Goal: Navigation & Orientation: Find specific page/section

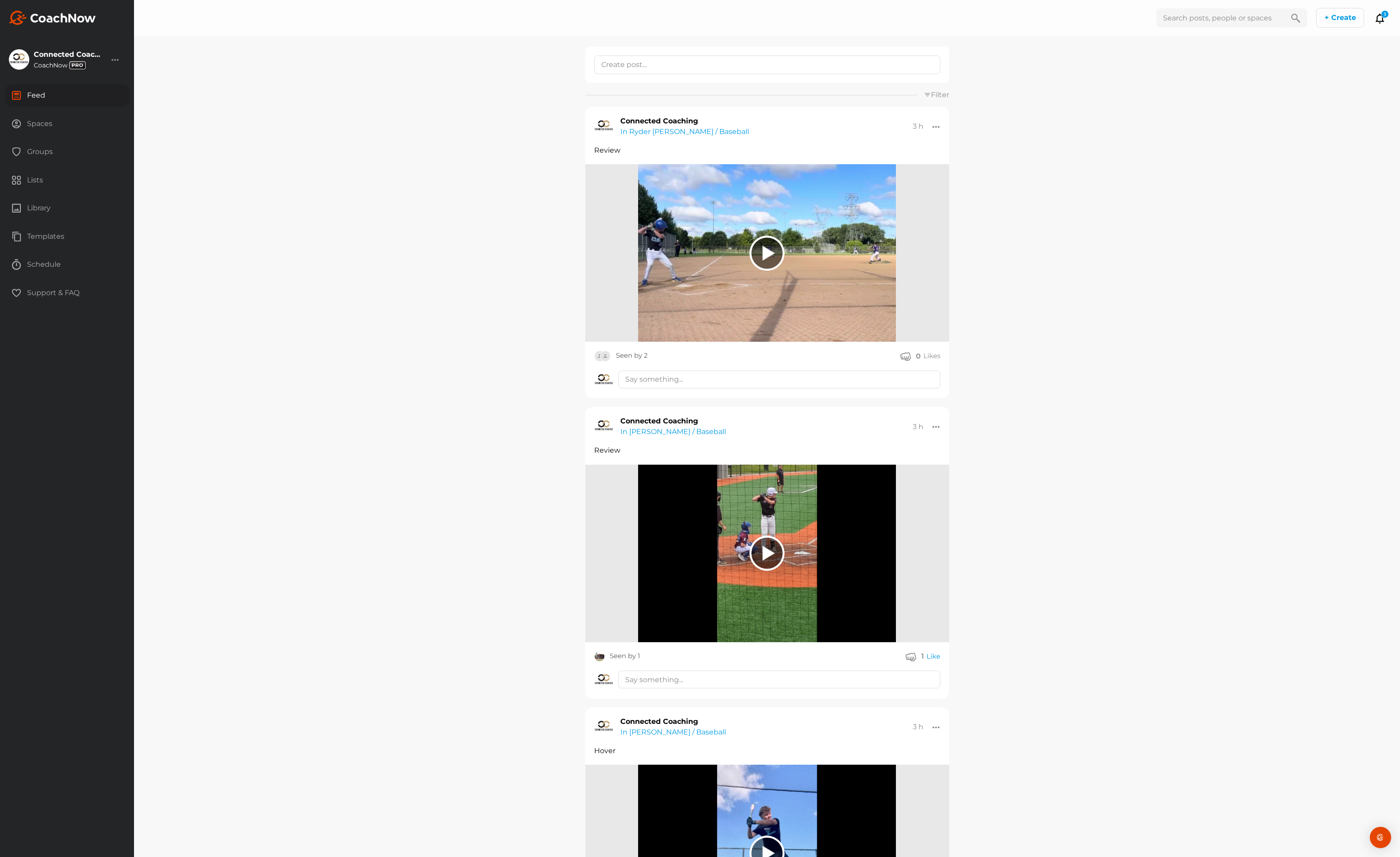
click at [42, 149] on div "Groups" at bounding box center [67, 152] width 125 height 23
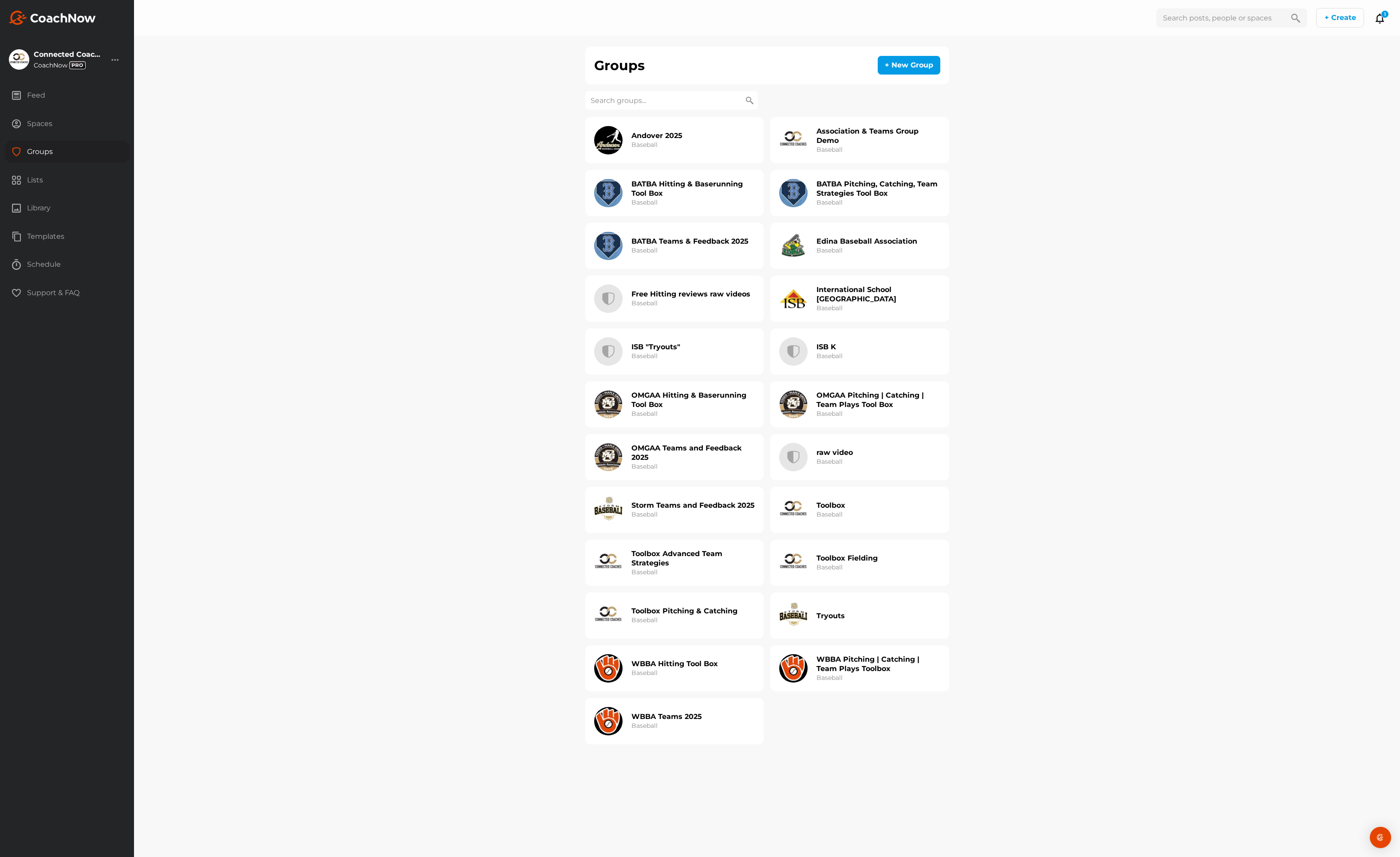
click at [664, 191] on h2 "BATBA Hitting & Baserunning Tool Box" at bounding box center [693, 189] width 124 height 19
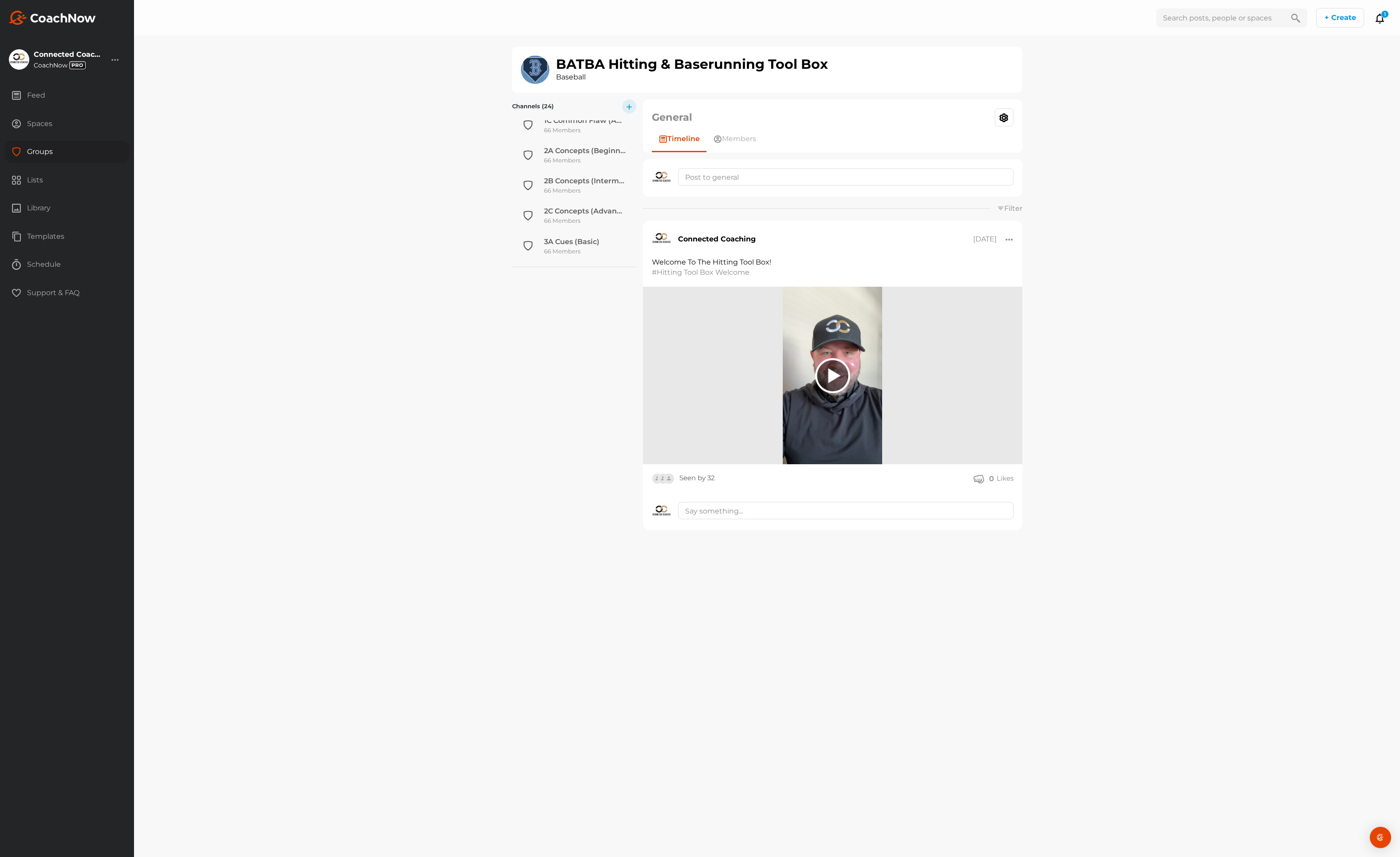
scroll to position [265, 0]
click at [42, 150] on div "Groups" at bounding box center [67, 152] width 125 height 23
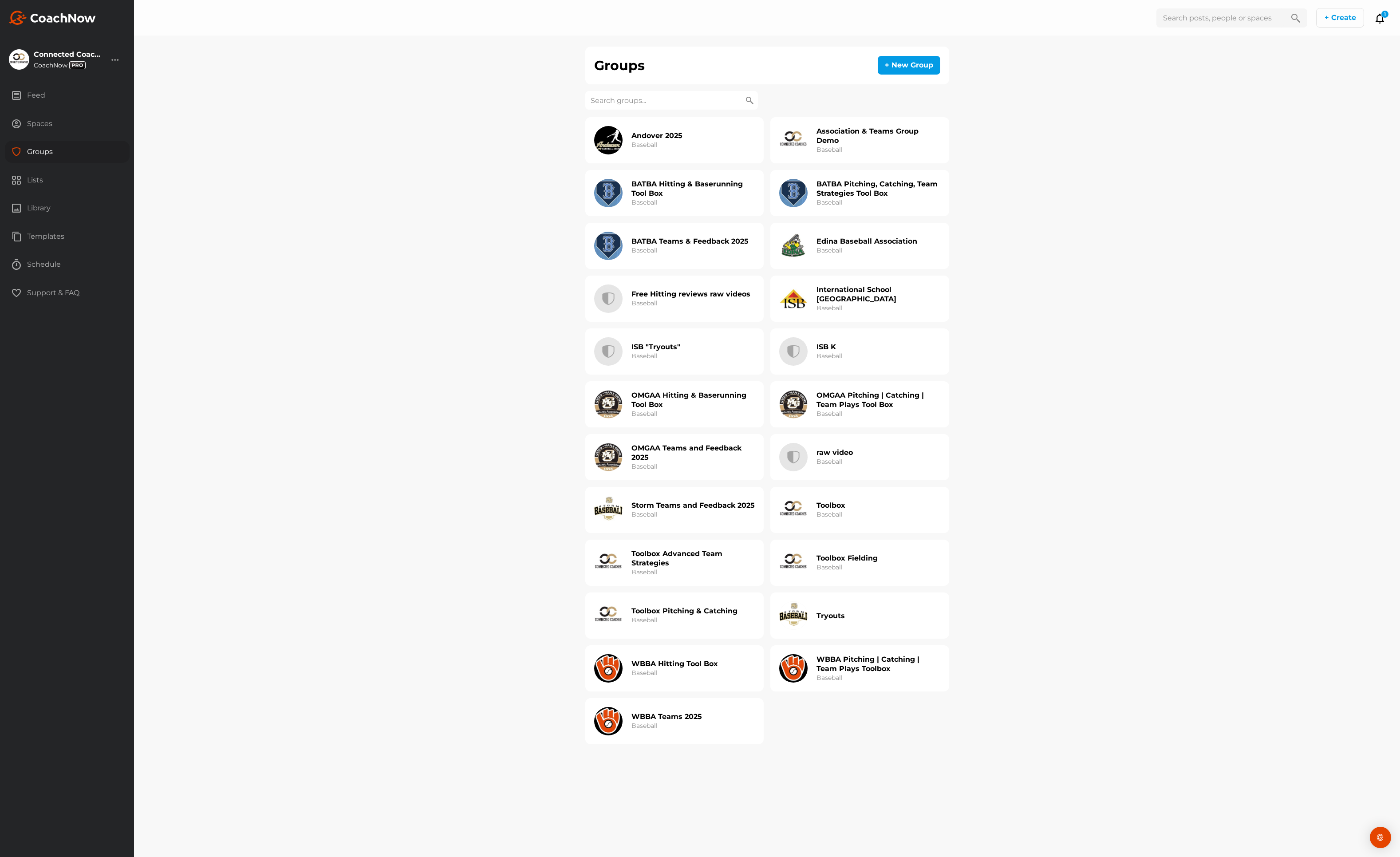
click at [678, 248] on div "BATBA Teams & Feedback 2025 Baseball" at bounding box center [690, 246] width 117 height 28
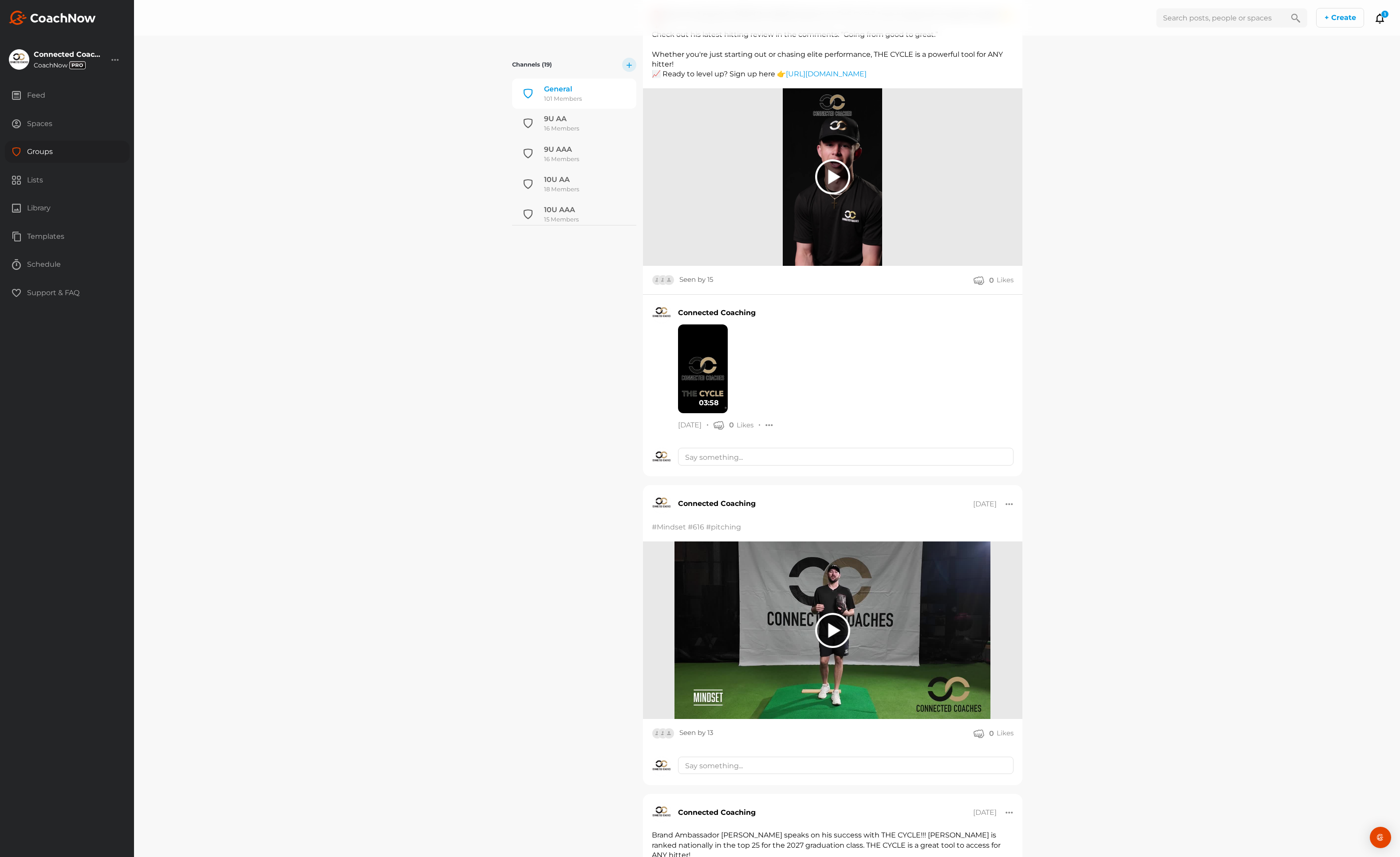
scroll to position [3106, 0]
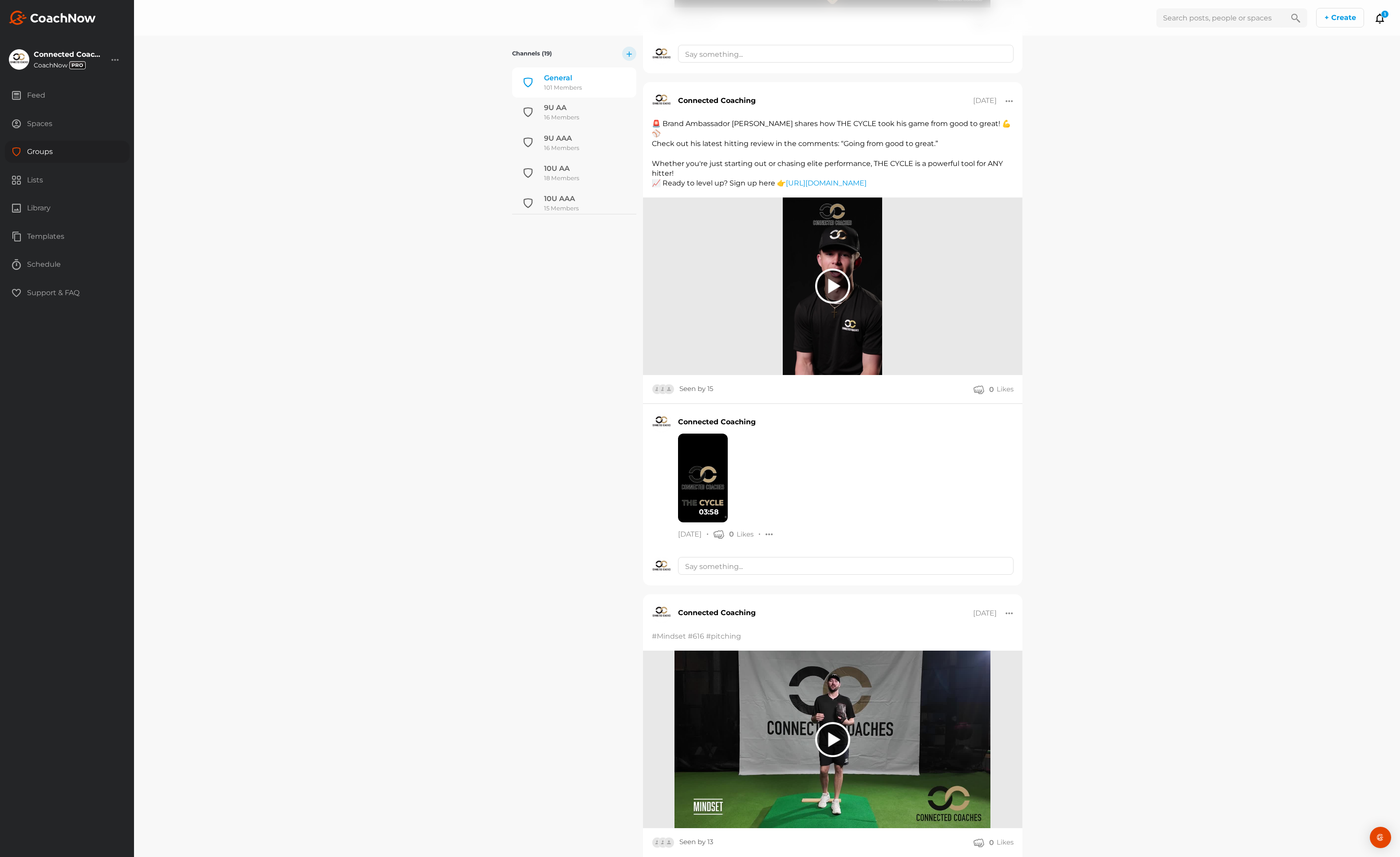
click at [831, 297] on div at bounding box center [832, 286] width 35 height 35
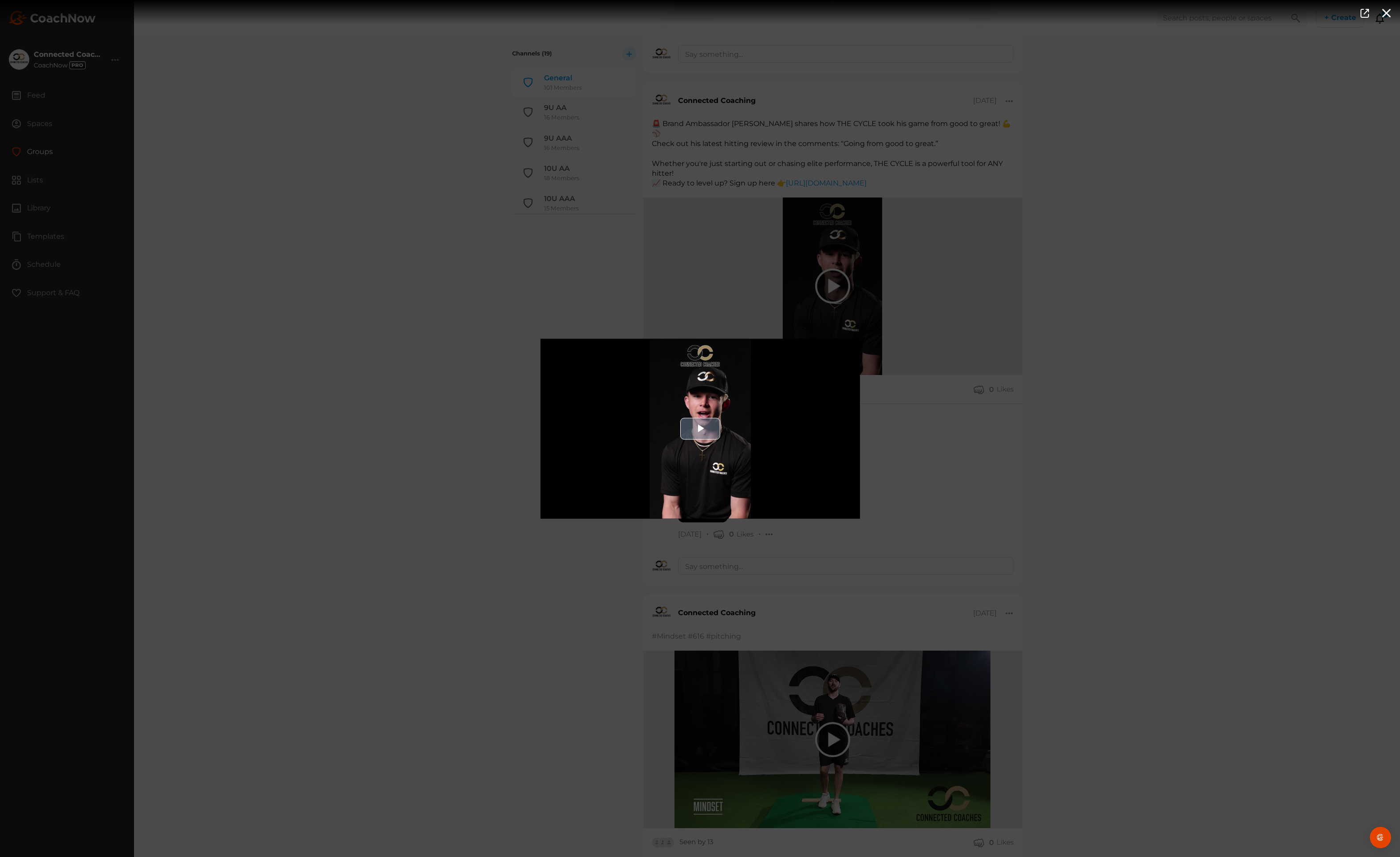
click at [701, 429] on span "Video Player" at bounding box center [701, 429] width 0 height 0
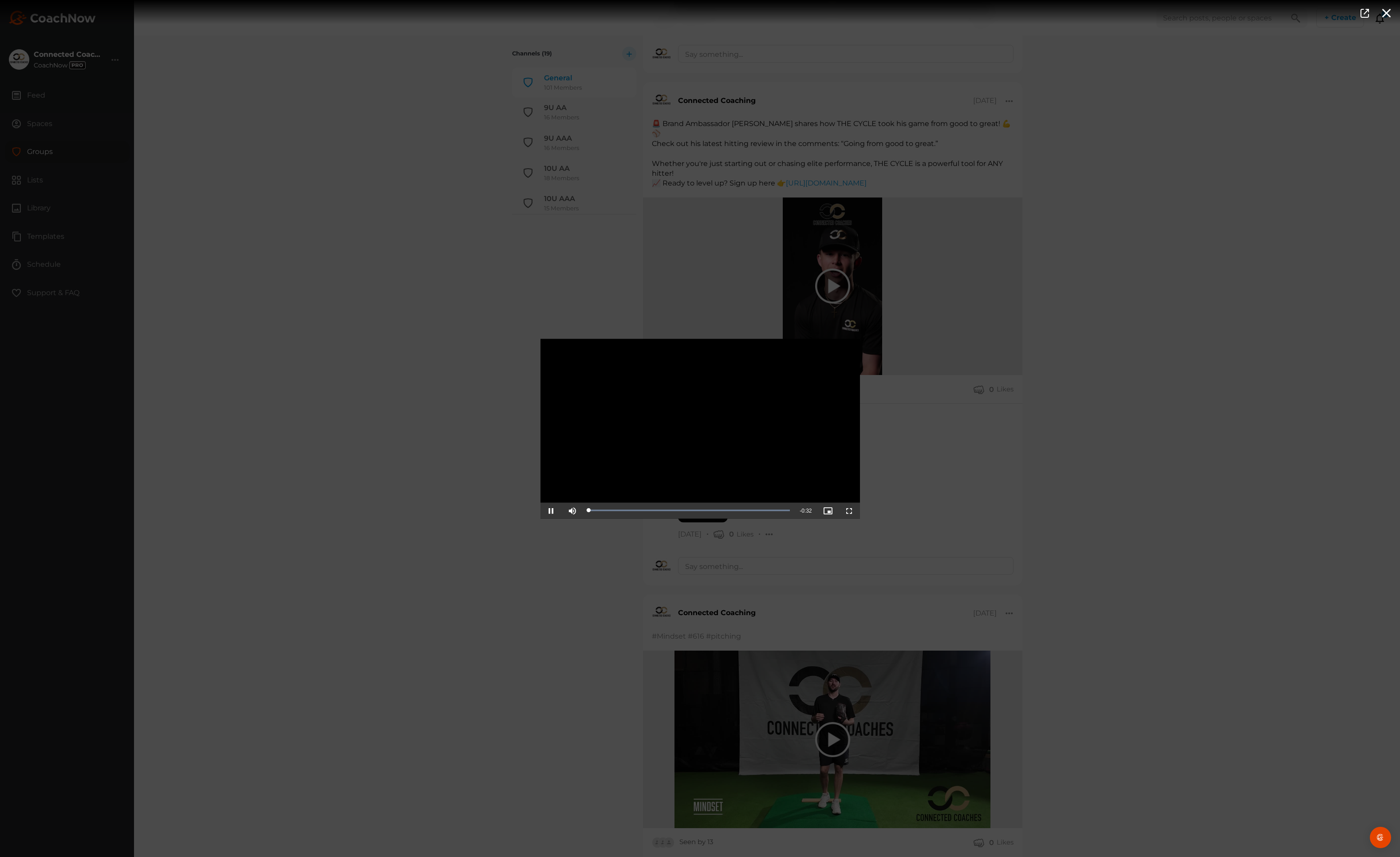
click at [850, 510] on span "Video Player" at bounding box center [850, 510] width 0 height 0
click at [1201, 513] on div "Video Player is loading. Play Video Pause Mute Current Time 0:30 / Duration 0:3…" at bounding box center [700, 428] width 1400 height 857
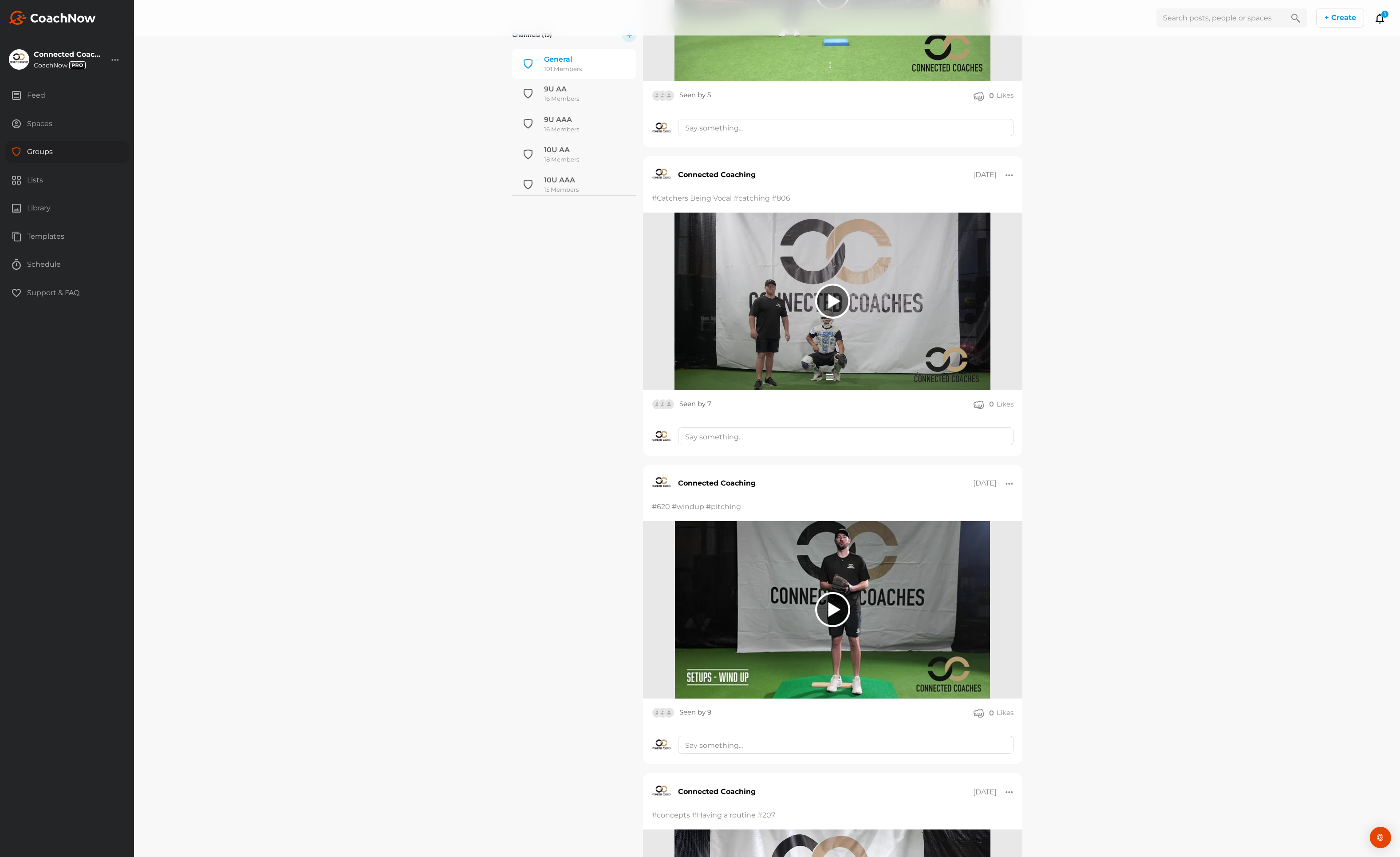
scroll to position [1302, 0]
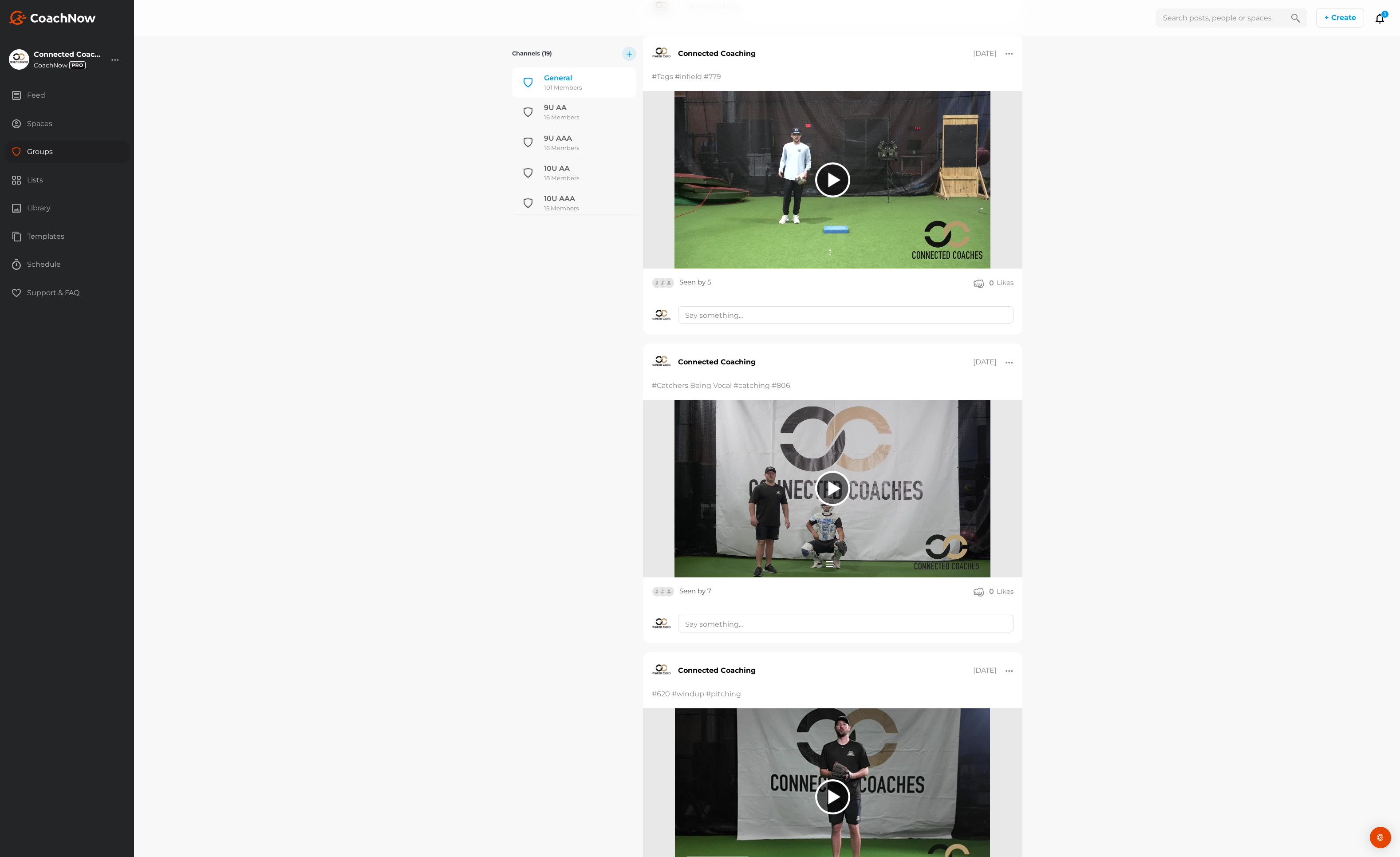
click at [48, 151] on div "Groups" at bounding box center [67, 152] width 125 height 23
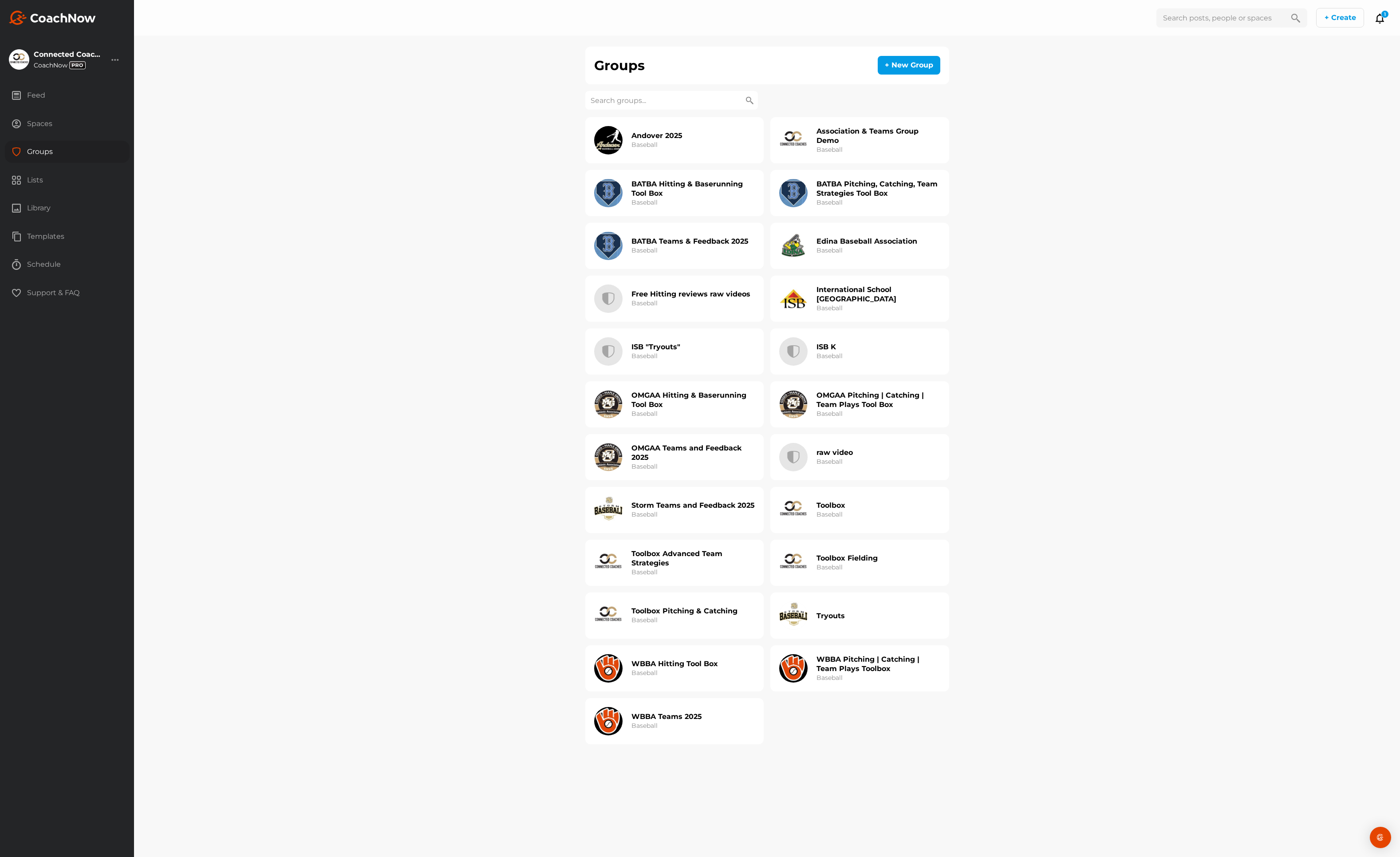
click at [52, 238] on div "Templates" at bounding box center [67, 237] width 125 height 23
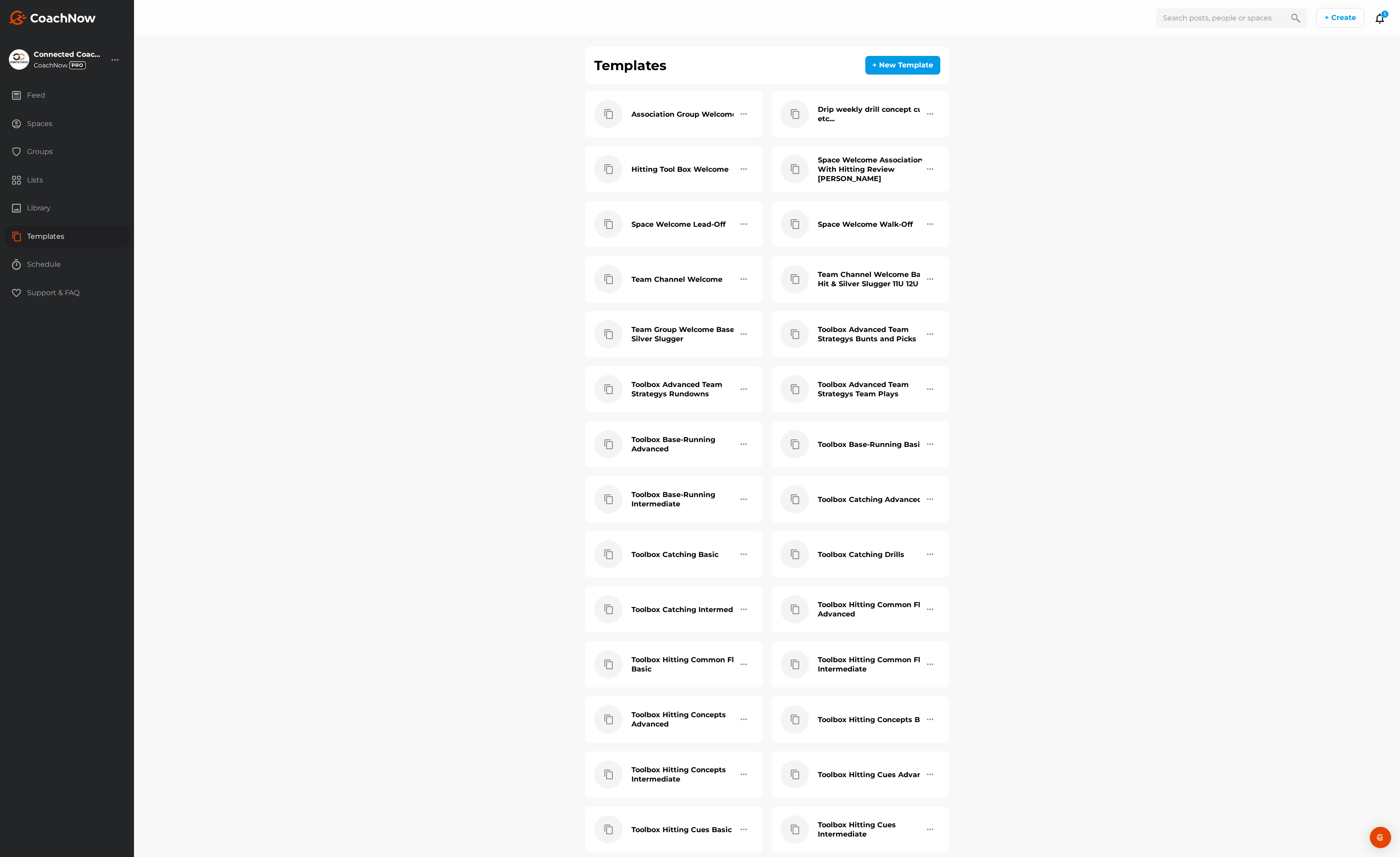
click at [50, 259] on div "Schedule" at bounding box center [67, 265] width 125 height 23
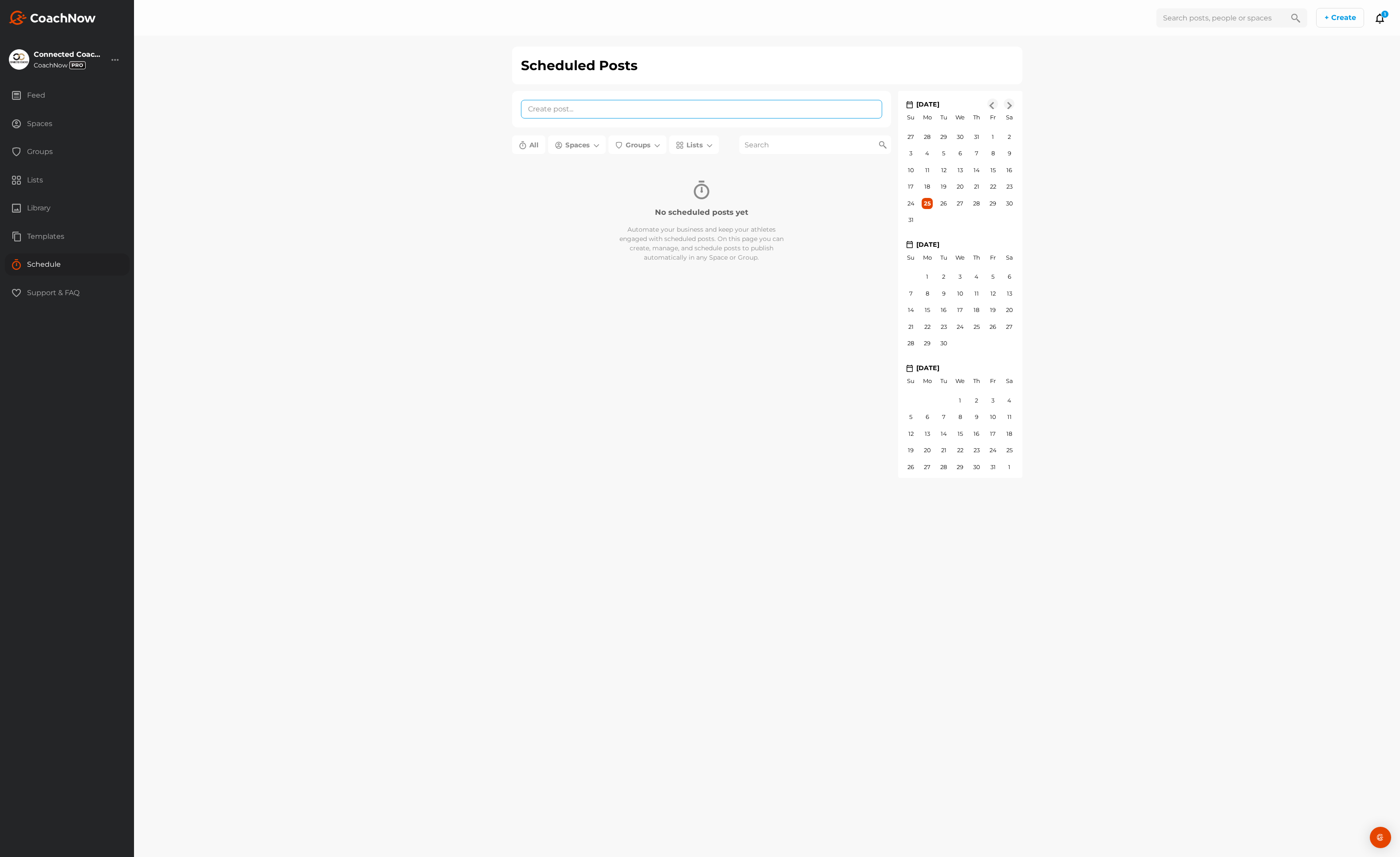
click at [609, 112] on textarea at bounding box center [702, 109] width 362 height 19
click at [570, 188] on div "0 Locations" at bounding box center [558, 187] width 73 height 21
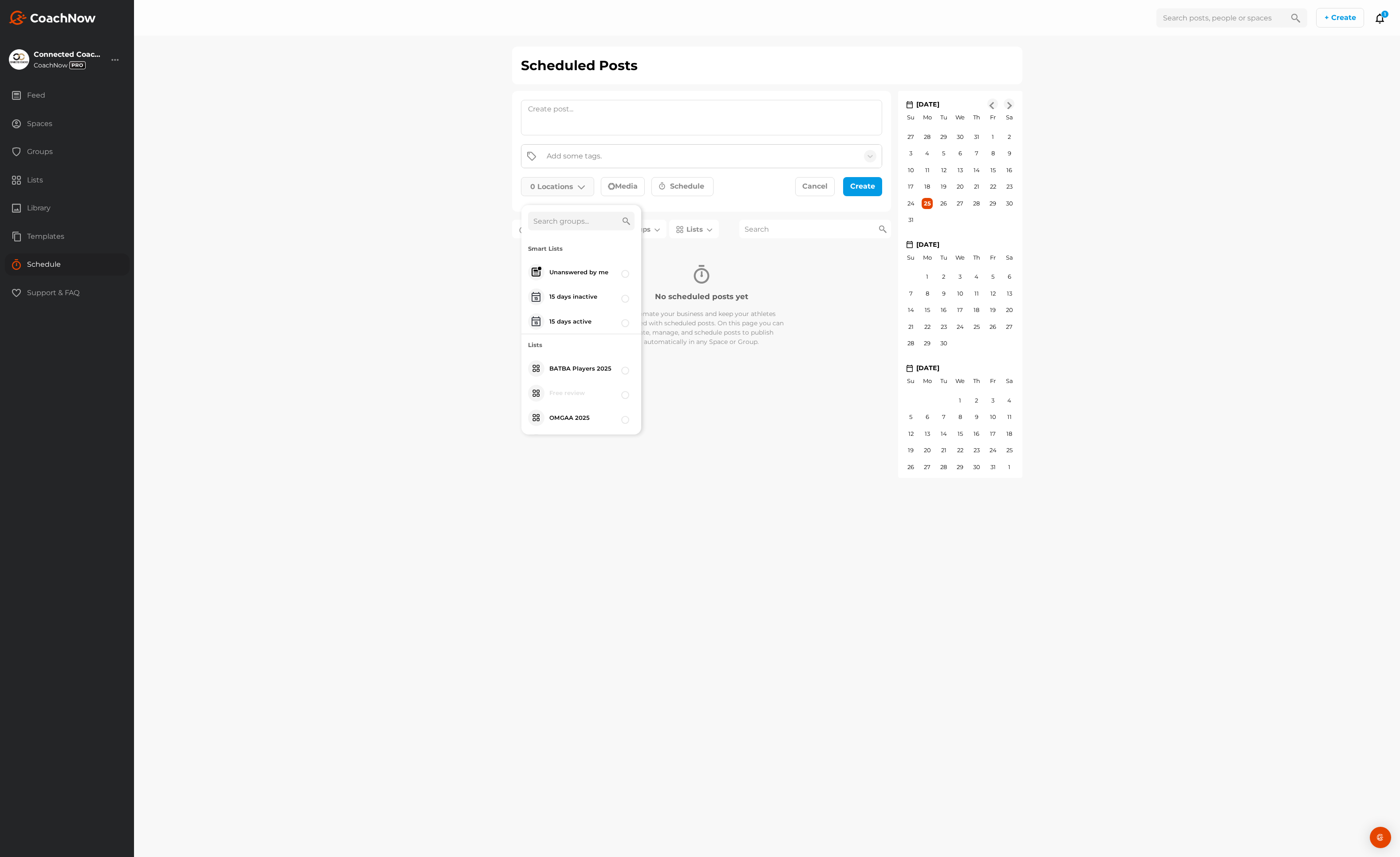
click at [566, 189] on p "0 Locations" at bounding box center [552, 187] width 43 height 11
click at [678, 195] on div "Schedule" at bounding box center [683, 187] width 62 height 19
click at [517, 301] on div "Add some tags. 0 Locations Smart List s Unanswered by me 15 days inactive 15 da…" at bounding box center [703, 228] width 382 height 275
click at [46, 101] on div "Feed" at bounding box center [67, 95] width 125 height 23
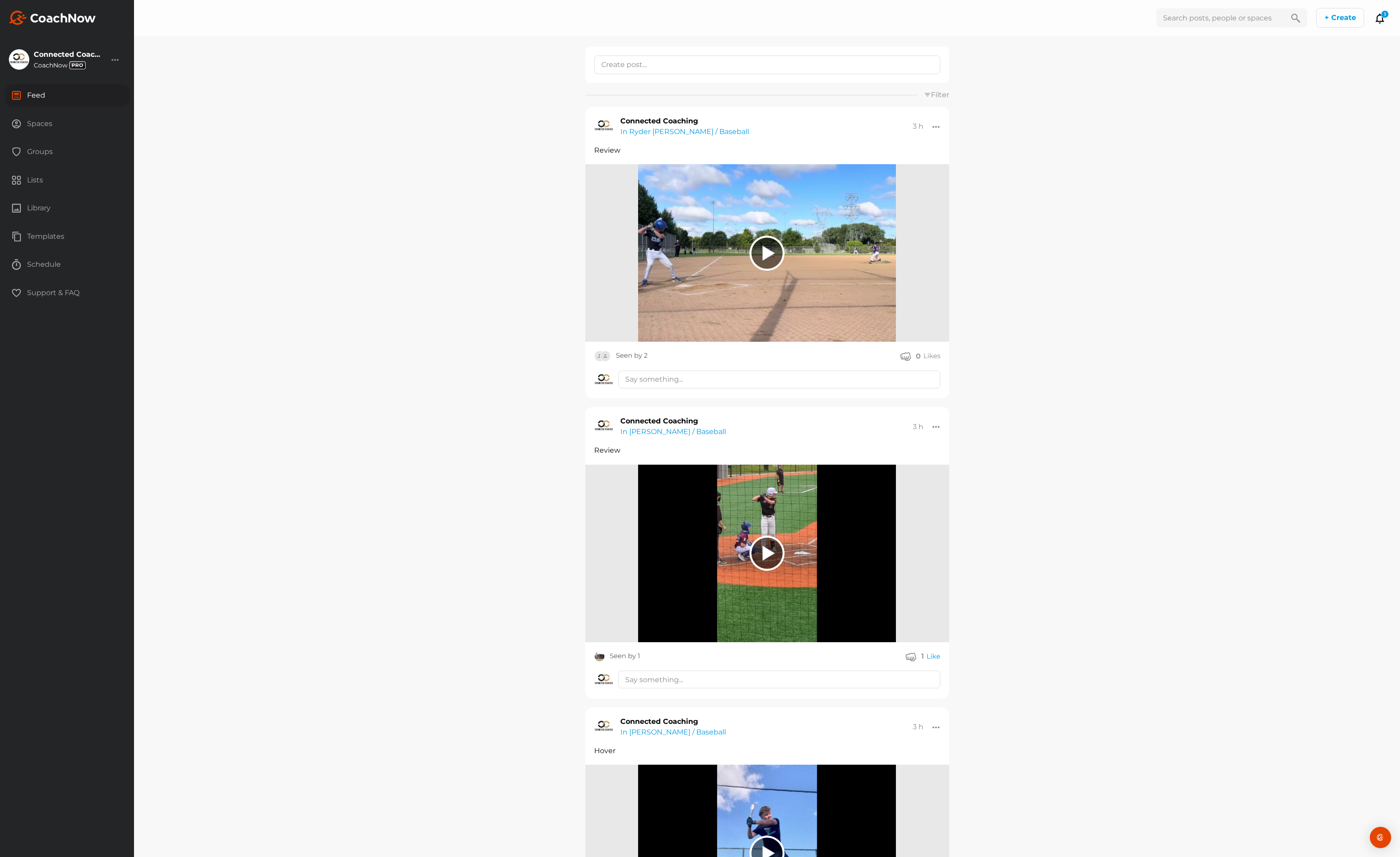
click at [764, 551] on div at bounding box center [767, 553] width 35 height 35
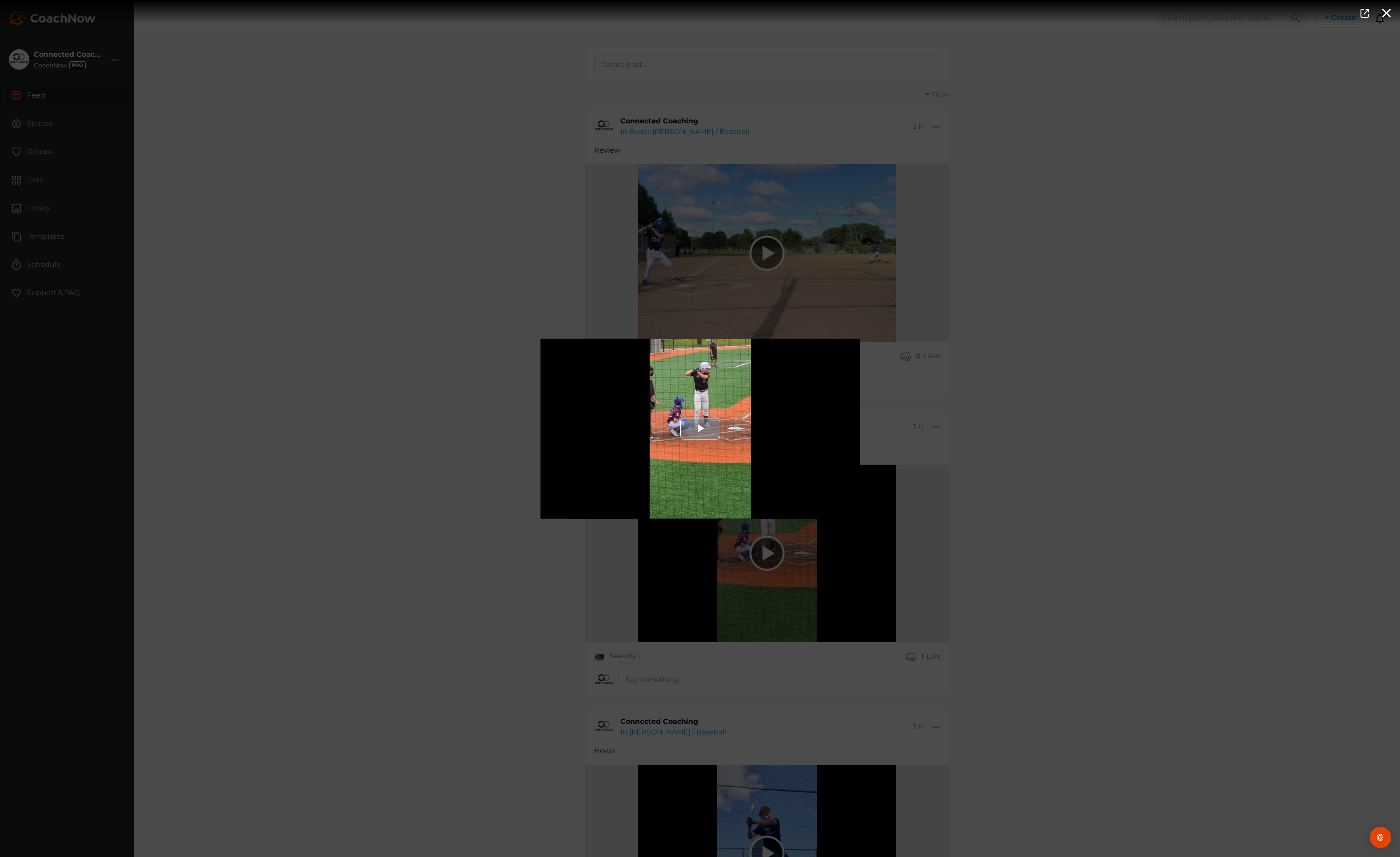
click at [701, 429] on span "Video Player" at bounding box center [701, 429] width 0 height 0
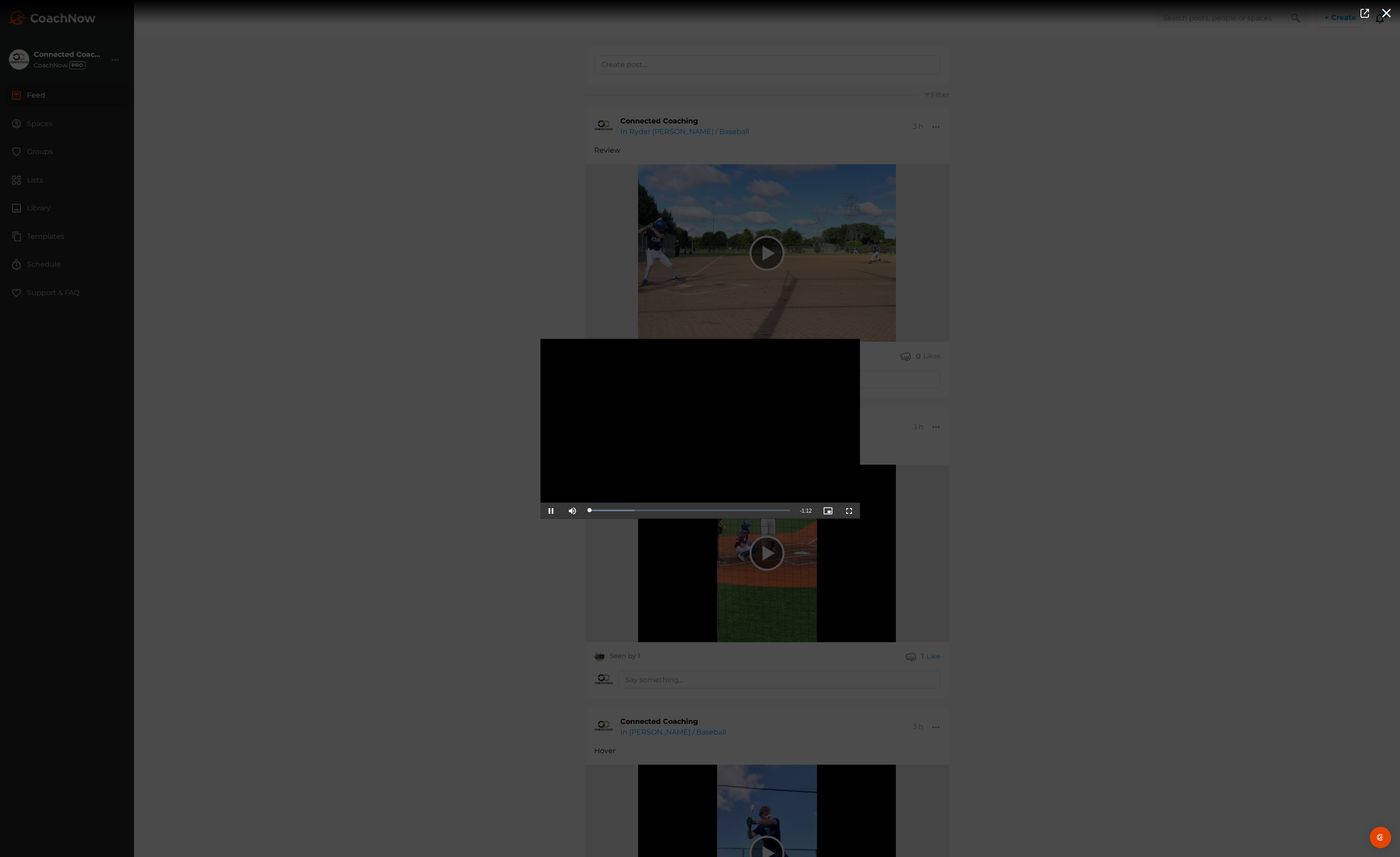
click at [850, 510] on span "Video Player" at bounding box center [850, 510] width 0 height 0
click at [1120, 336] on div "Video Player is loading. Play Video Pause Mute Current Time 0:25 / Duration 1:1…" at bounding box center [700, 428] width 1400 height 857
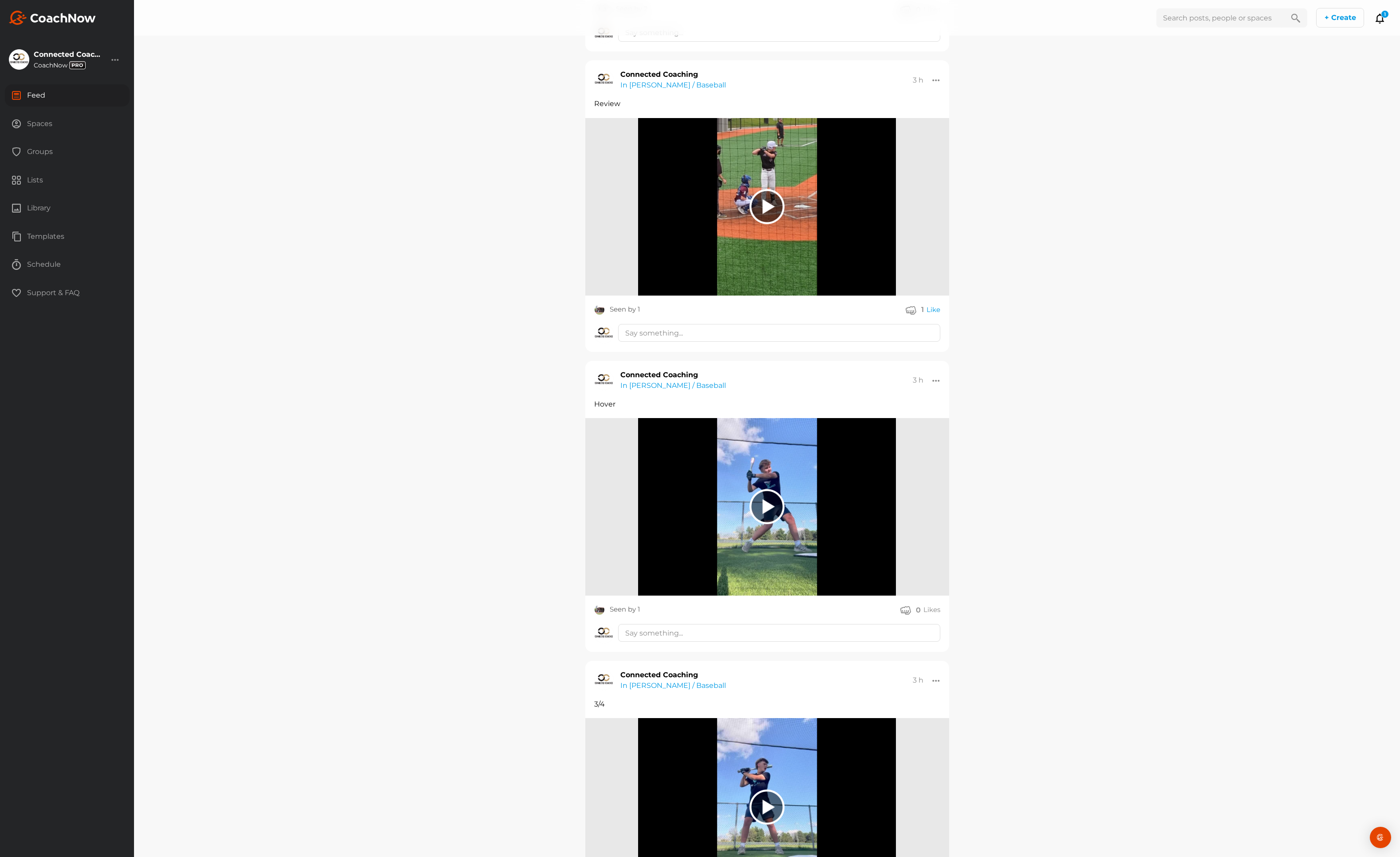
scroll to position [496, 0]
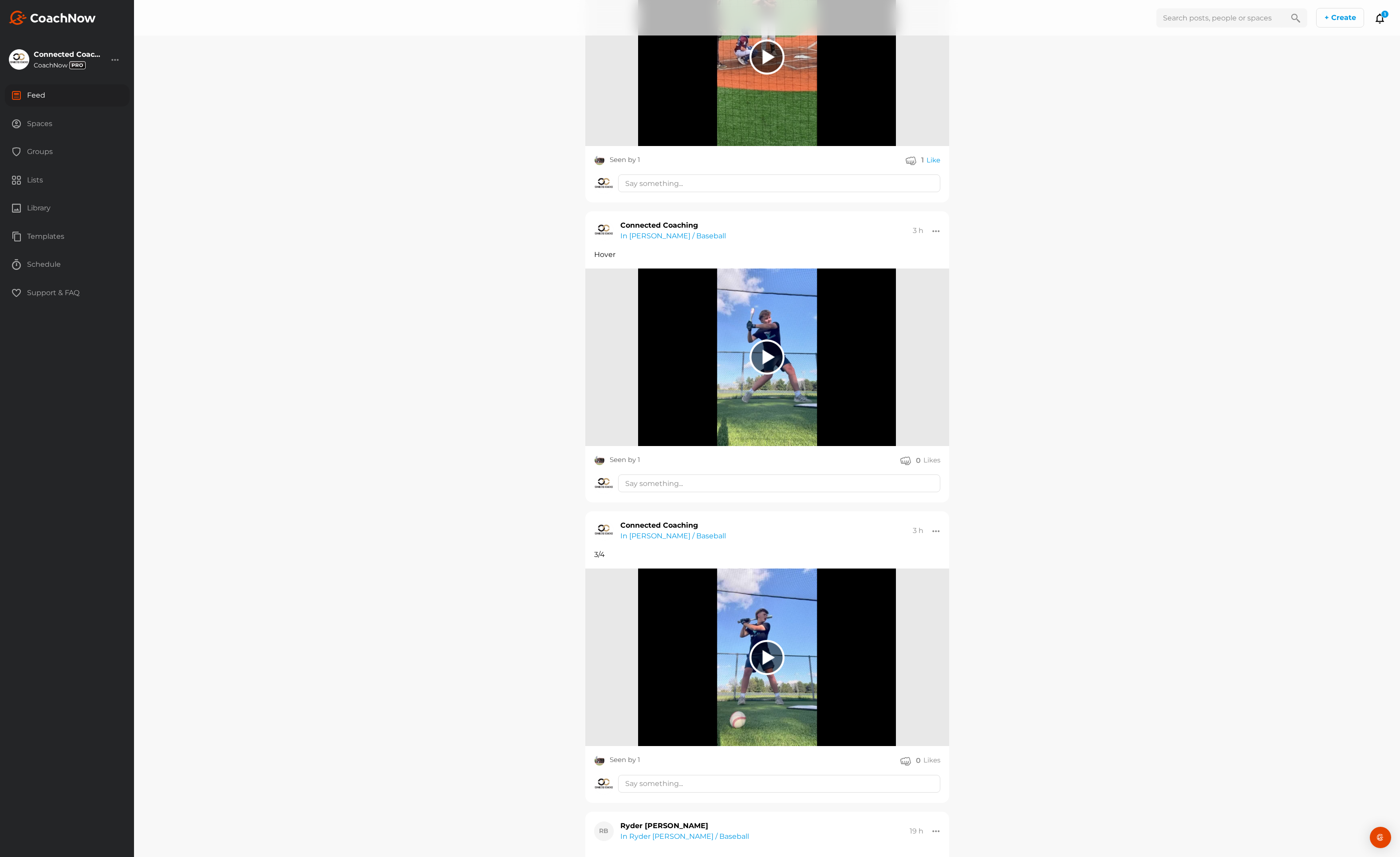
click at [772, 658] on div at bounding box center [767, 657] width 35 height 35
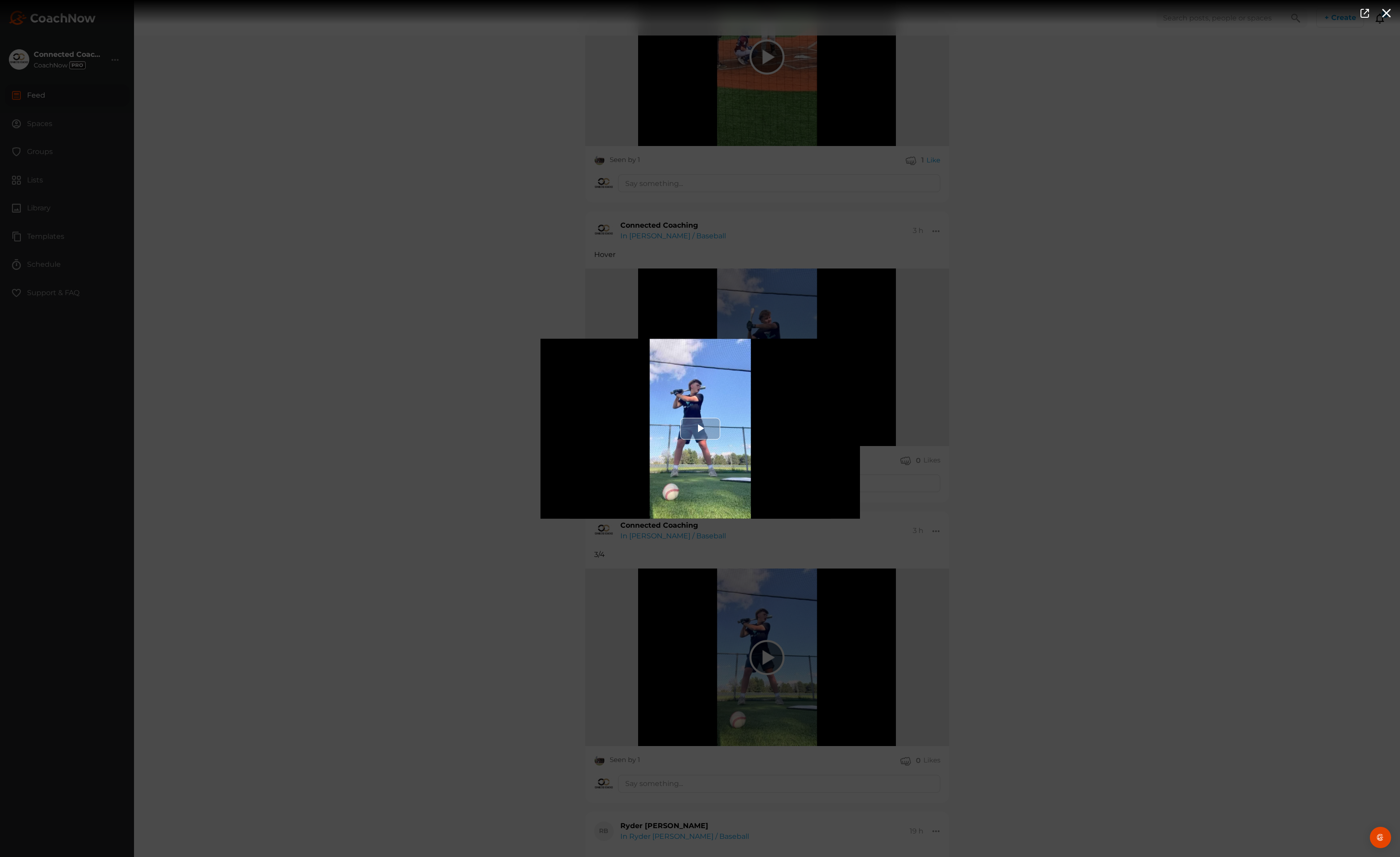
click at [701, 429] on span "Video Player" at bounding box center [701, 429] width 0 height 0
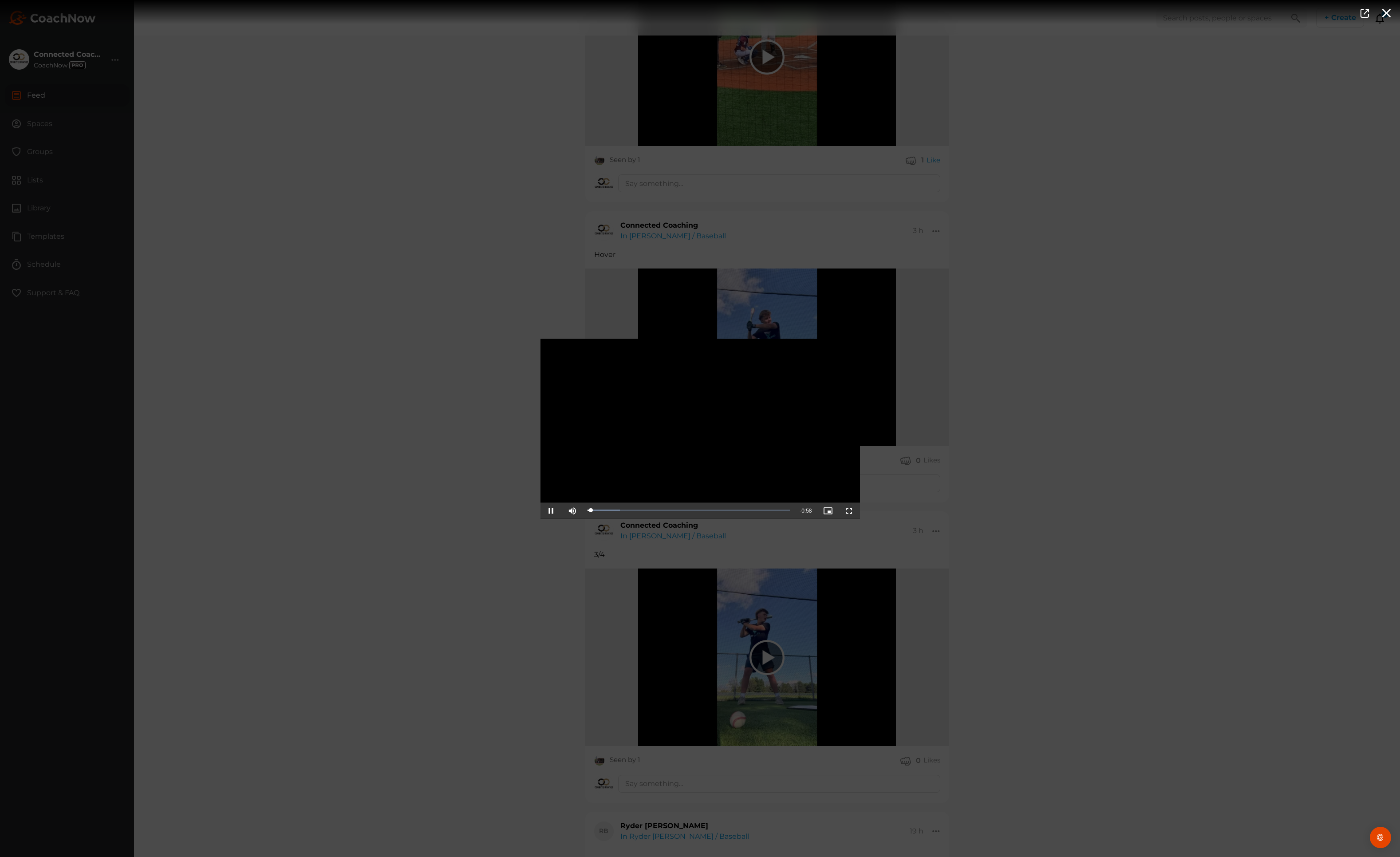
click at [850, 510] on span "Video Player" at bounding box center [850, 510] width 0 height 0
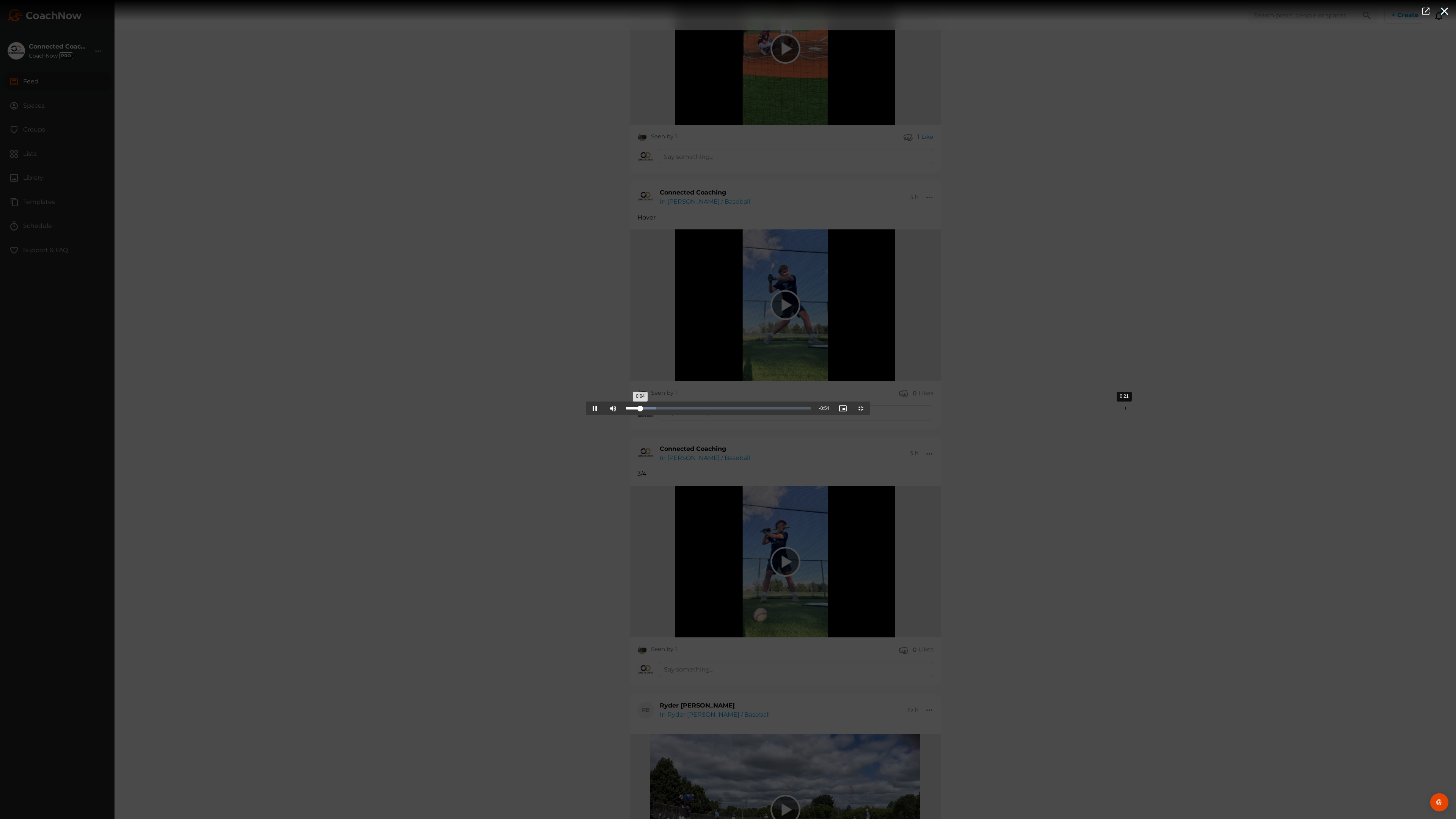
click at [626, 409] on div "Loaded : 16.14% 0:21 0:04" at bounding box center [718, 408] width 185 height 2
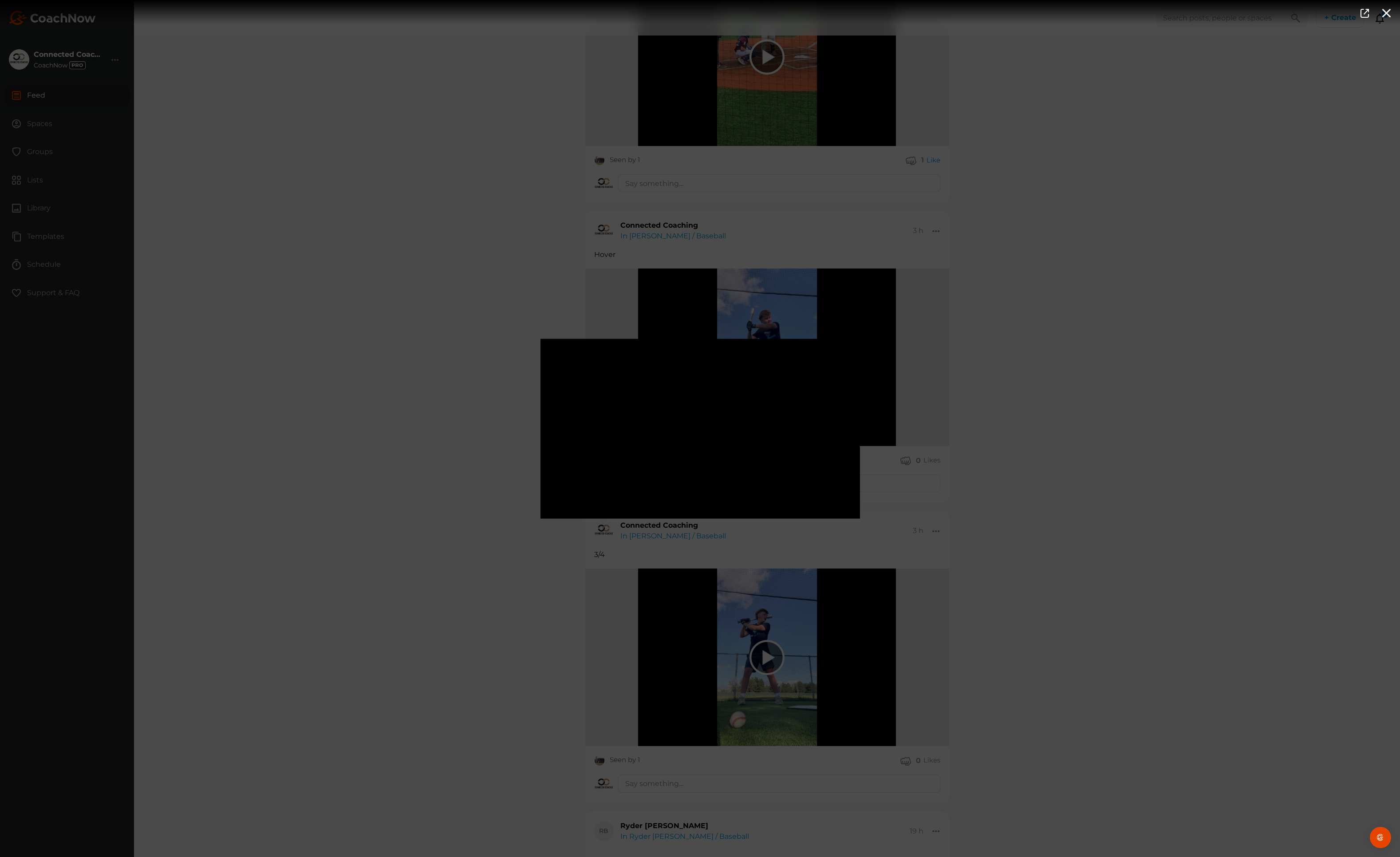
click at [1076, 354] on div "Video Player is loading. Play Video Pause Mute Current Time 0:32 / Duration 0:5…" at bounding box center [700, 428] width 1400 height 857
